Goal: Information Seeking & Learning: Compare options

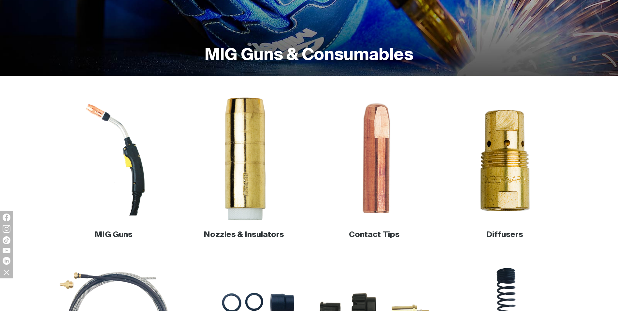
scroll to position [130, 0]
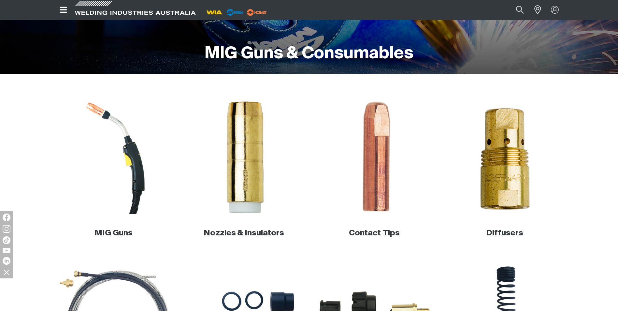
click at [125, 220] on div "MIG Guns" at bounding box center [114, 173] width 120 height 146
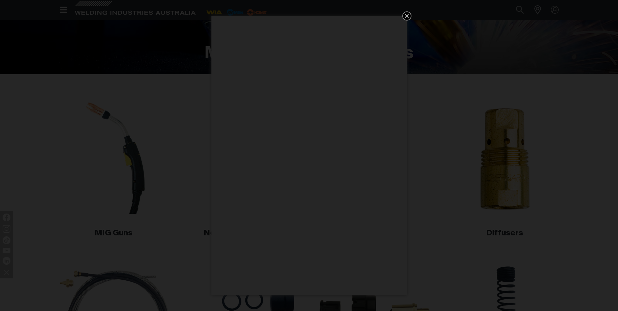
click at [405, 17] on icon "Get 5 WIA Welding Guides Free!" at bounding box center [407, 16] width 4 height 4
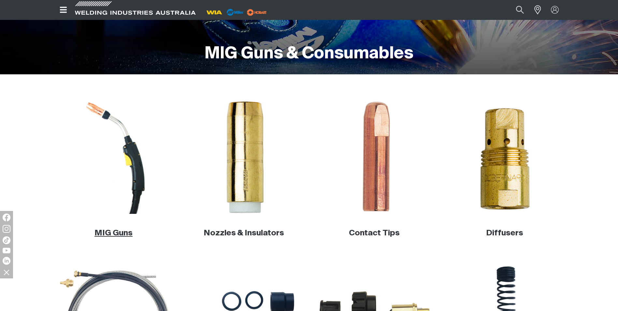
click at [105, 230] on link "MIG Guns" at bounding box center [113, 233] width 38 height 8
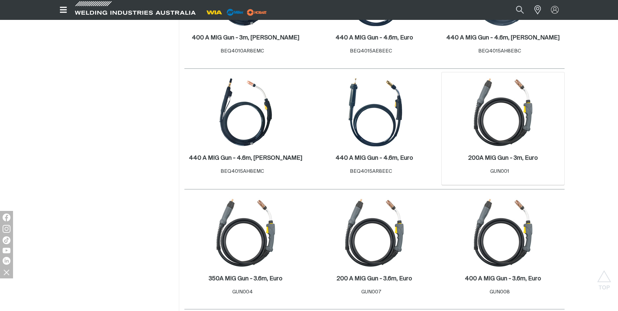
scroll to position [749, 0]
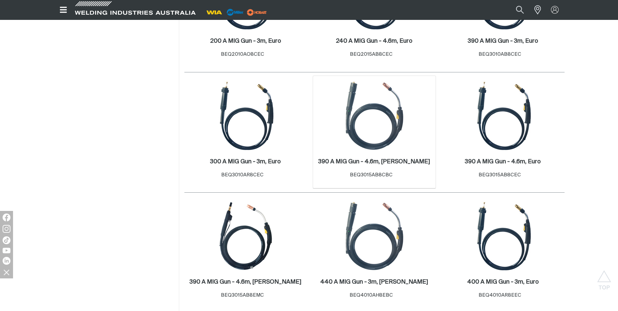
scroll to position [326, 0]
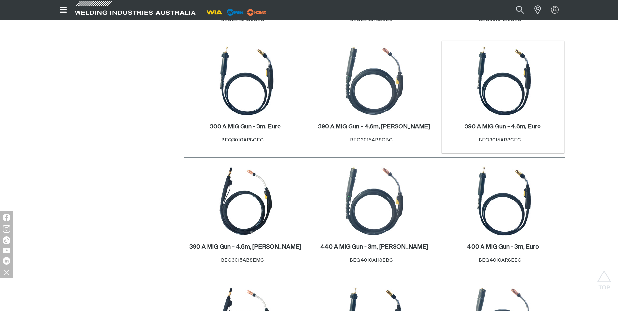
click at [496, 124] on h2 "390 A MIG Gun - 4.6m, Euro ." at bounding box center [503, 127] width 76 height 6
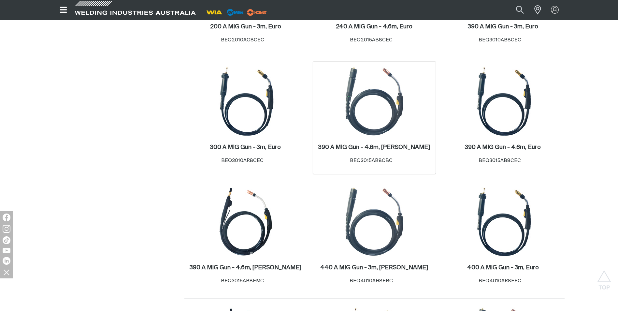
scroll to position [326, 0]
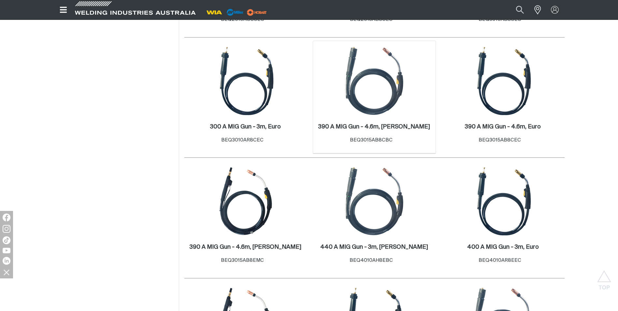
click at [391, 113] on img at bounding box center [374, 81] width 70 height 70
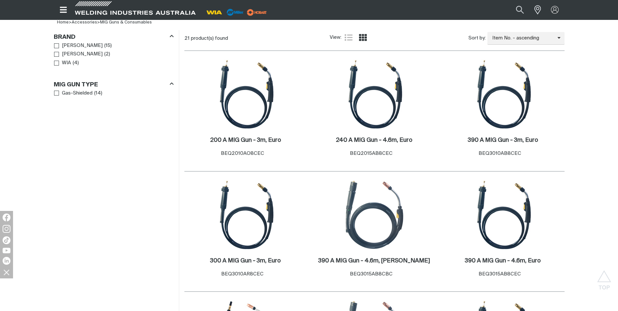
scroll to position [130, 0]
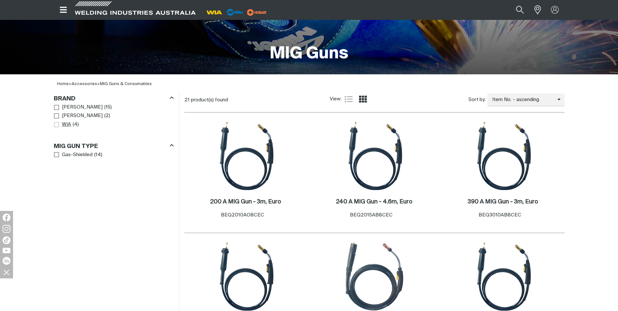
click at [67, 125] on span "WIA" at bounding box center [66, 124] width 9 height 7
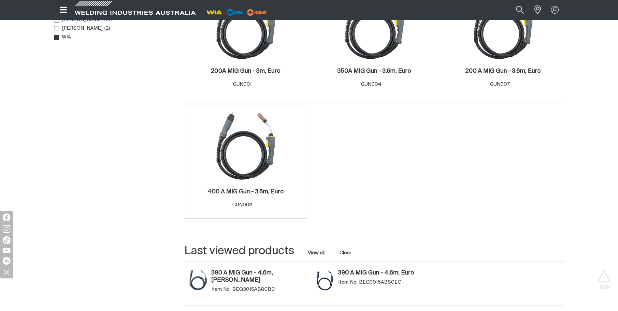
scroll to position [260, 0]
click at [267, 169] on img at bounding box center [246, 146] width 70 height 70
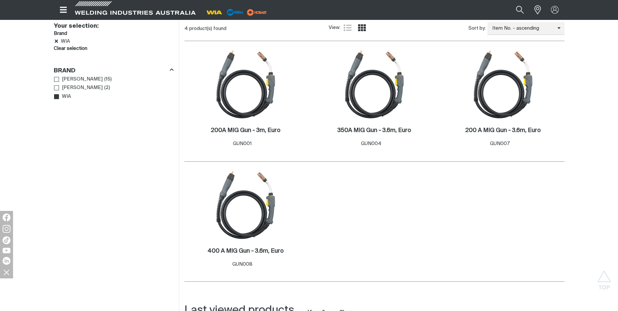
scroll to position [195, 0]
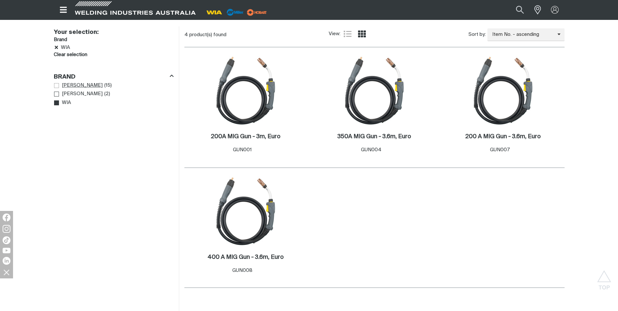
click at [57, 85] on span "Brand" at bounding box center [56, 85] width 5 height 5
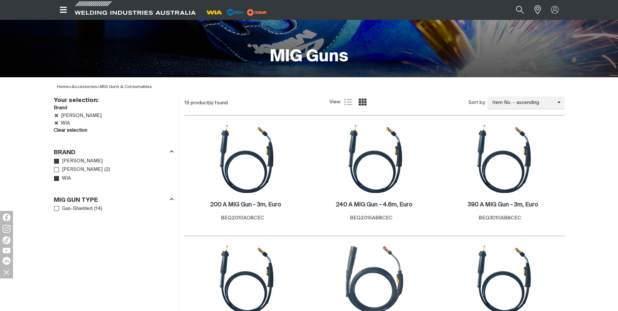
scroll to position [130, 0]
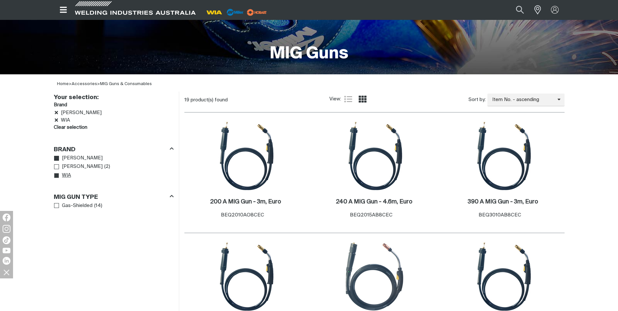
click at [56, 178] on link "WIA" at bounding box center [62, 175] width 17 height 9
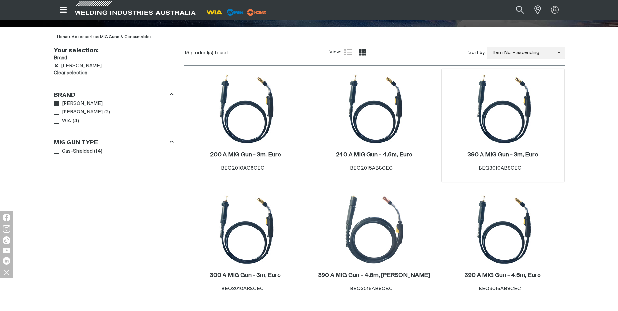
scroll to position [228, 0]
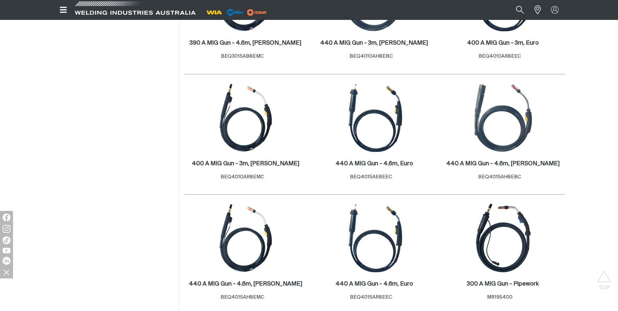
scroll to position [521, 0]
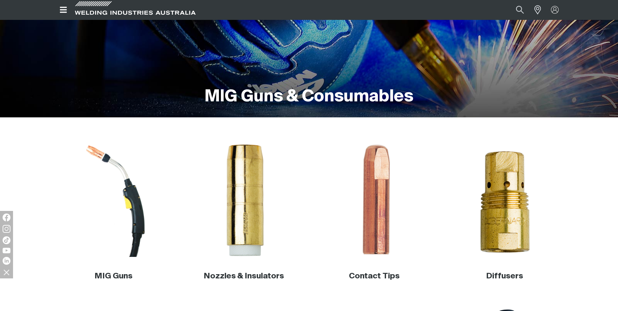
scroll to position [130, 0]
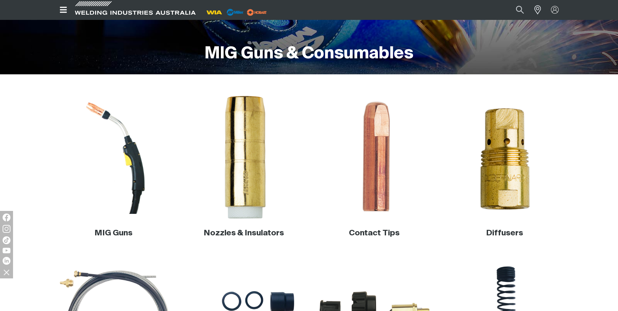
click at [253, 169] on img at bounding box center [243, 157] width 125 height 125
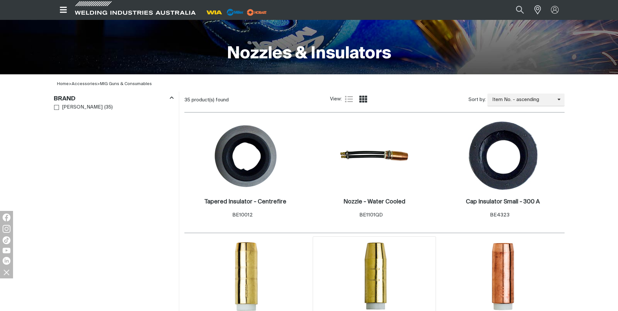
scroll to position [260, 0]
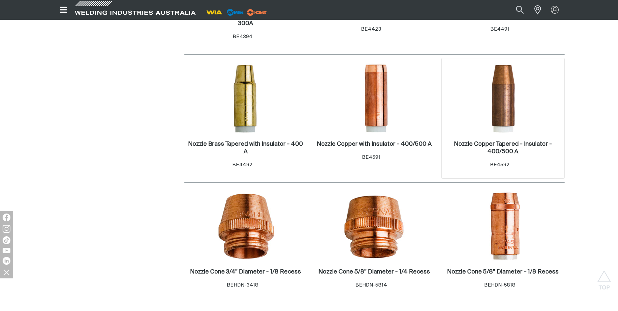
scroll to position [586, 0]
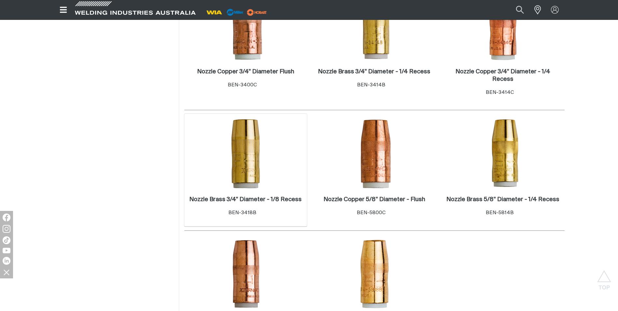
scroll to position [879, 0]
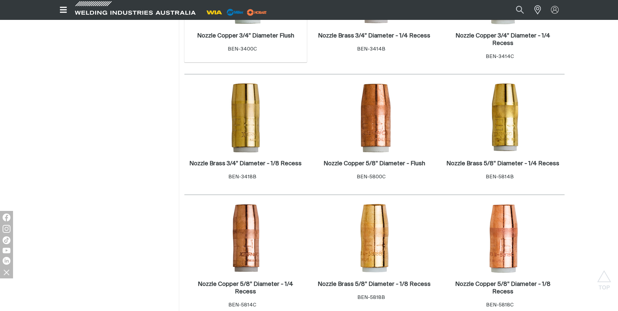
scroll to position [879, 0]
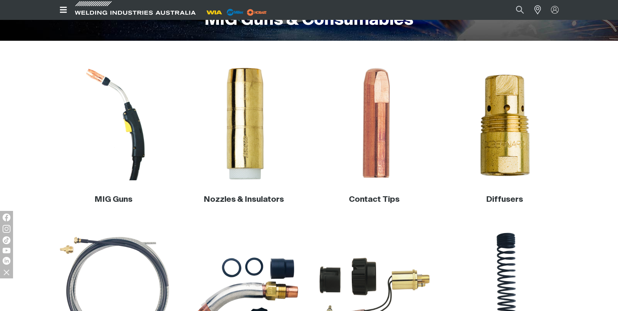
scroll to position [195, 0]
